Goal: Task Accomplishment & Management: Use online tool/utility

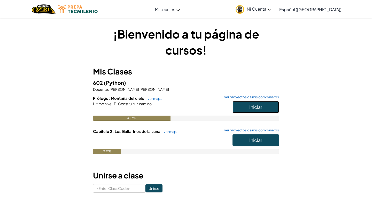
click at [265, 109] on button "Iniciar" at bounding box center [256, 107] width 47 height 12
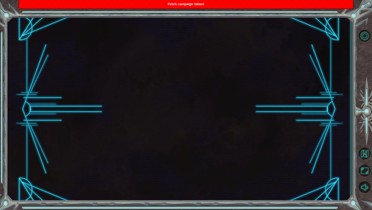
click at [213, 98] on div at bounding box center [179, 109] width 343 height 185
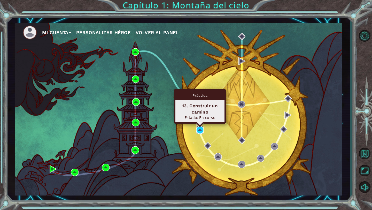
click at [201, 127] on img at bounding box center [200, 129] width 7 height 7
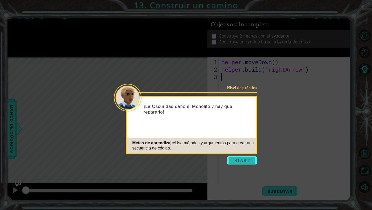
click at [233, 162] on button "Start" at bounding box center [242, 160] width 29 height 8
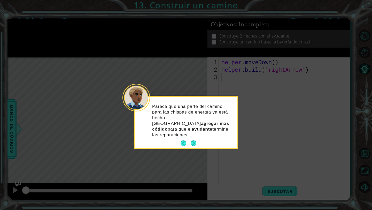
click at [192, 141] on footer at bounding box center [189, 143] width 16 height 8
click at [194, 140] on button "Next" at bounding box center [194, 143] width 6 height 6
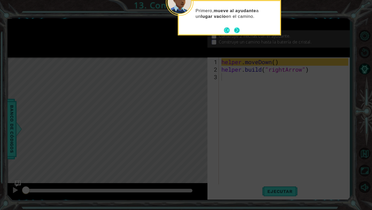
click at [241, 27] on div "Primero, mueve al ayudante a un lugar vacío en el camino." at bounding box center [229, 16] width 101 height 26
click at [239, 27] on button "Next" at bounding box center [237, 30] width 6 height 6
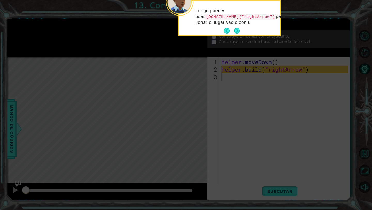
click at [233, 26] on div "Luego puedes usar helper.build("rightArrow") para llenar el lugar vacío con u" at bounding box center [229, 19] width 101 height 32
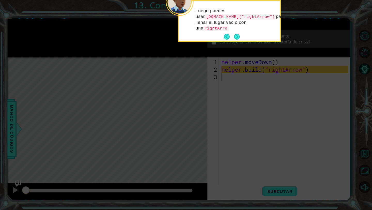
click at [233, 26] on p "Luego puedes usar helper.build("rightArrow") para llenar el lugar vacío con una…" at bounding box center [236, 19] width 81 height 23
click at [240, 35] on button "Next" at bounding box center [237, 37] width 6 height 6
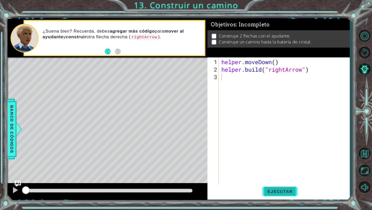
click at [280, 189] on span "Ejecutar" at bounding box center [280, 191] width 35 height 5
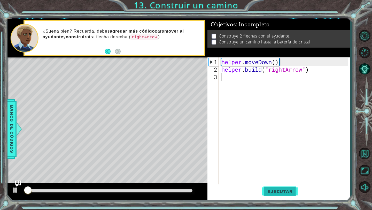
click at [280, 188] on button "Ejecutar" at bounding box center [280, 191] width 35 height 14
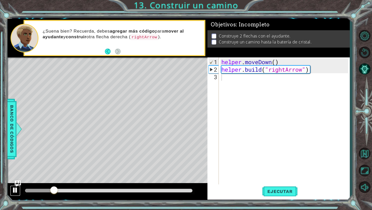
click at [17, 193] on div at bounding box center [15, 190] width 7 height 7
click at [245, 83] on div "helper . moveDown ( ) helper . build ( "rightArrow" )" at bounding box center [286, 129] width 131 height 143
click at [280, 199] on div "1 ההההההההההההההההההההההההההההההההההההההההההההההההההההההההההההההההההההההההההההה…" at bounding box center [179, 109] width 343 height 185
click at [280, 192] on span "Ejecutar" at bounding box center [280, 191] width 35 height 5
